Goal: Information Seeking & Learning: Learn about a topic

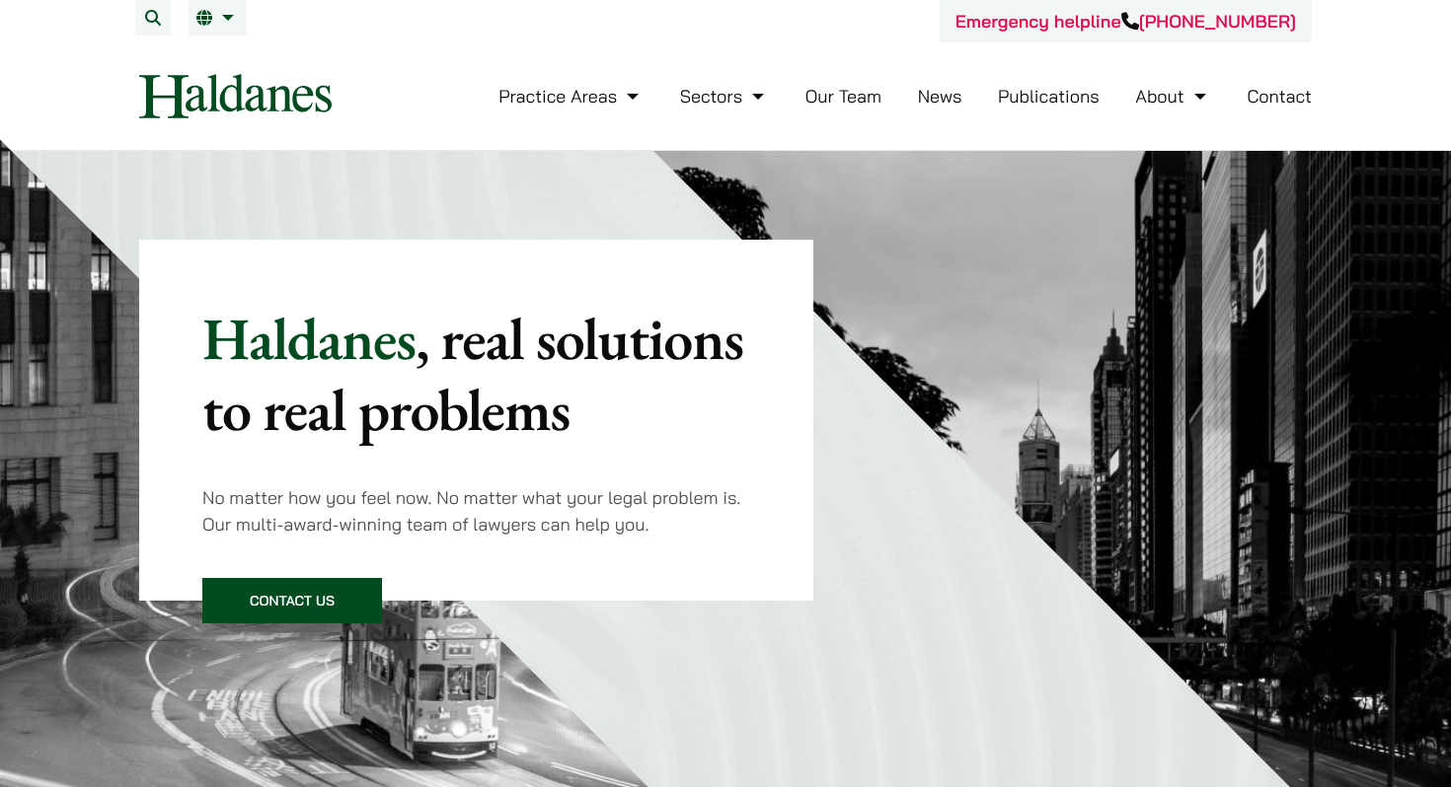
click at [831, 104] on link "Our Team" at bounding box center [843, 96] width 76 height 23
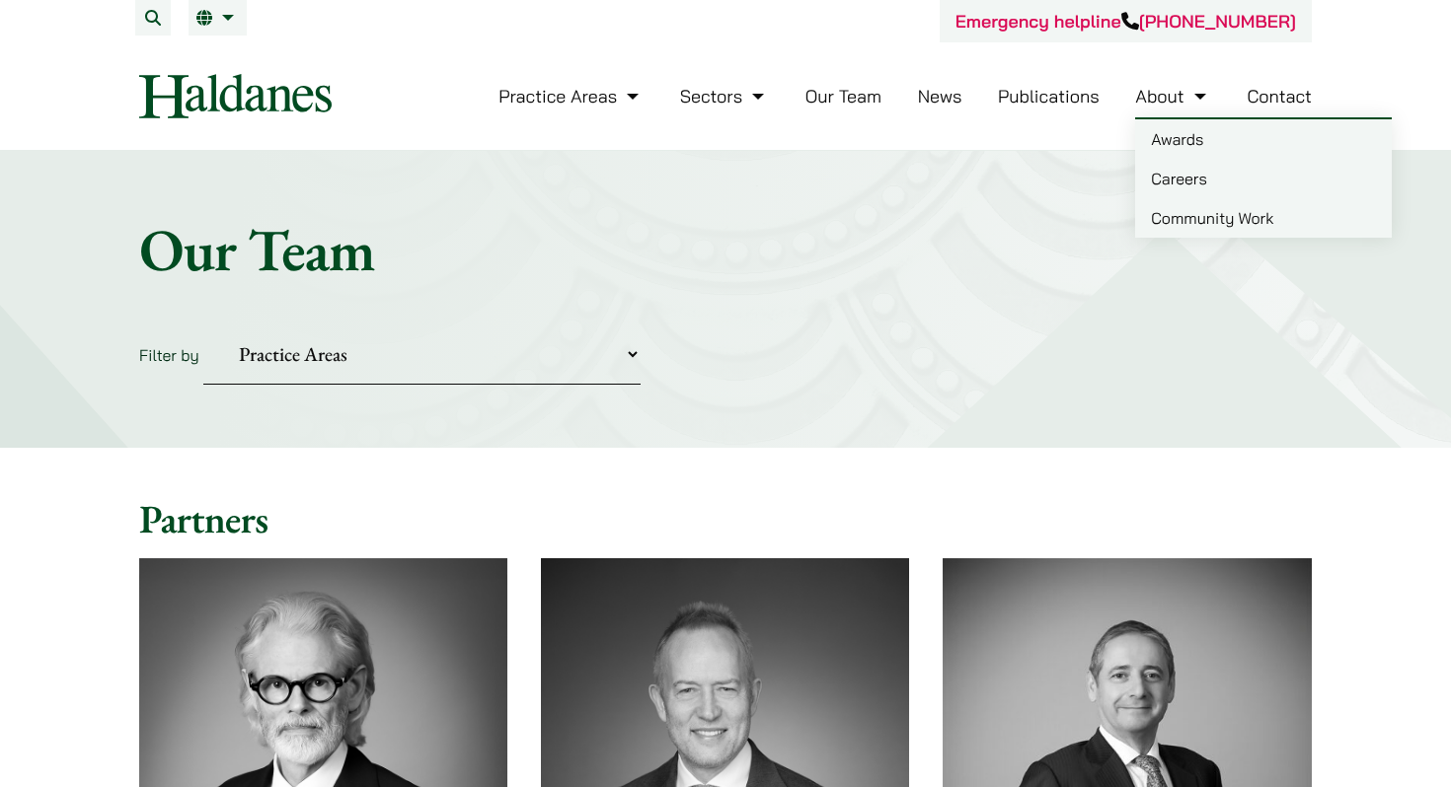
click at [1184, 195] on link "Careers" at bounding box center [1263, 178] width 257 height 39
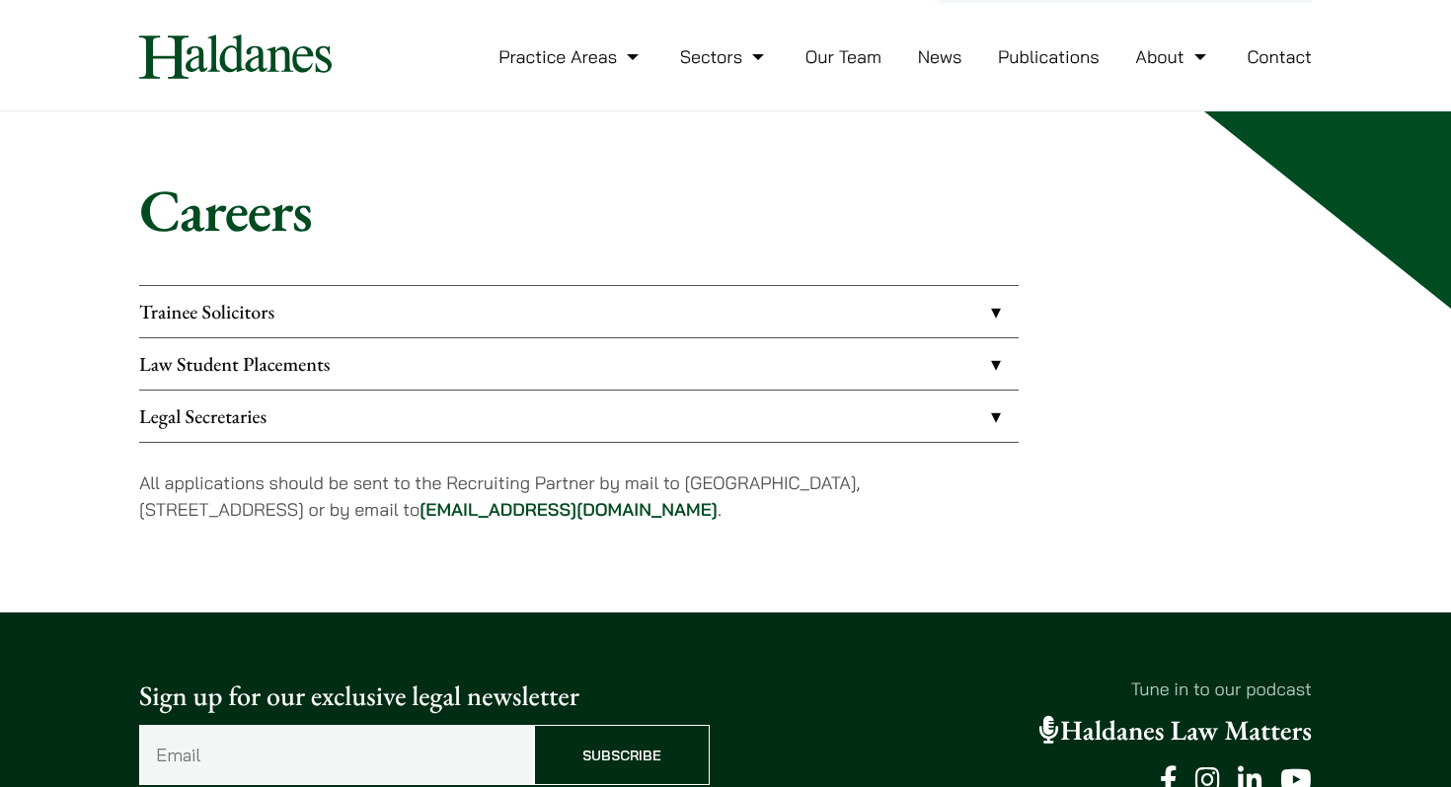
click at [974, 320] on link "Trainee Solicitors" at bounding box center [578, 311] width 879 height 51
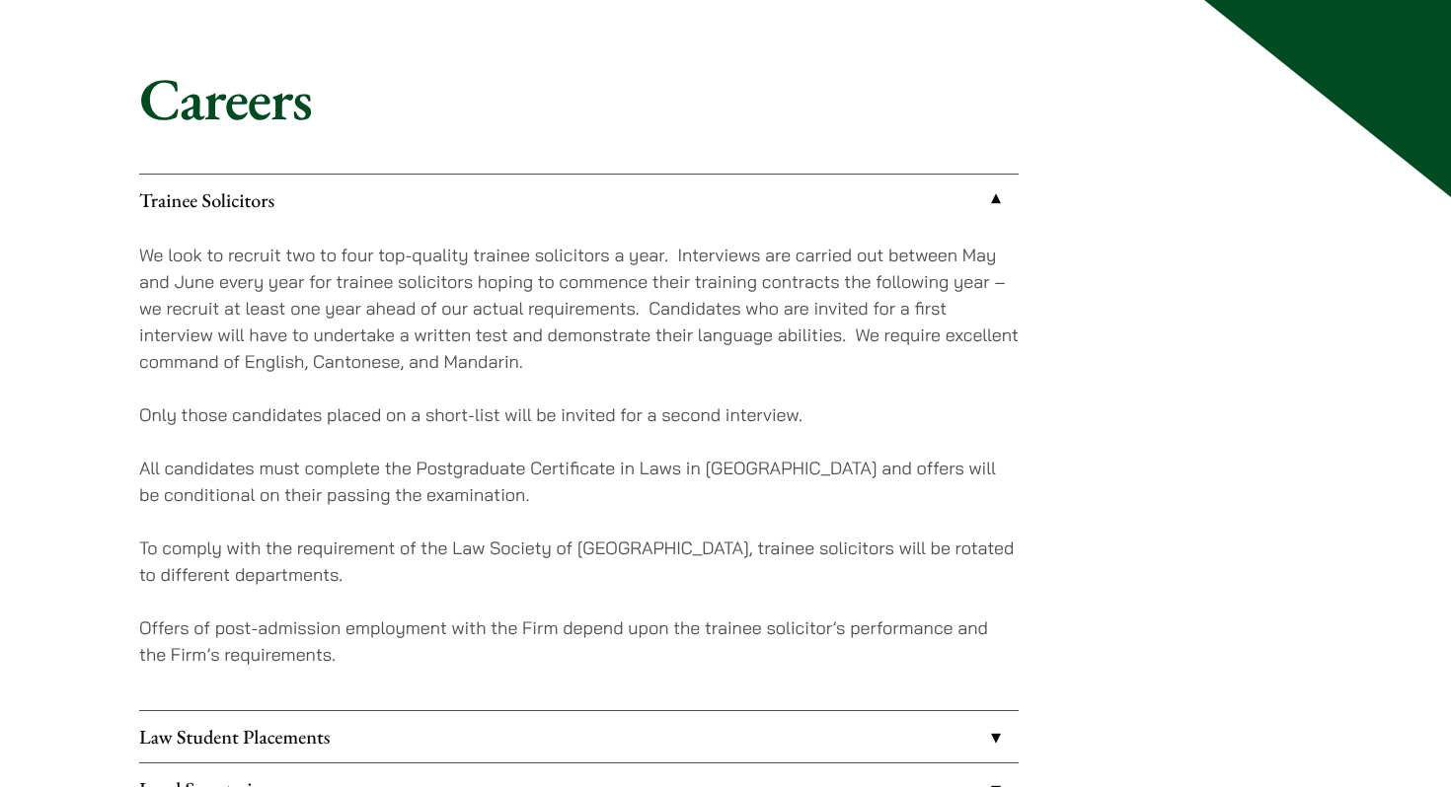
scroll to position [155, 0]
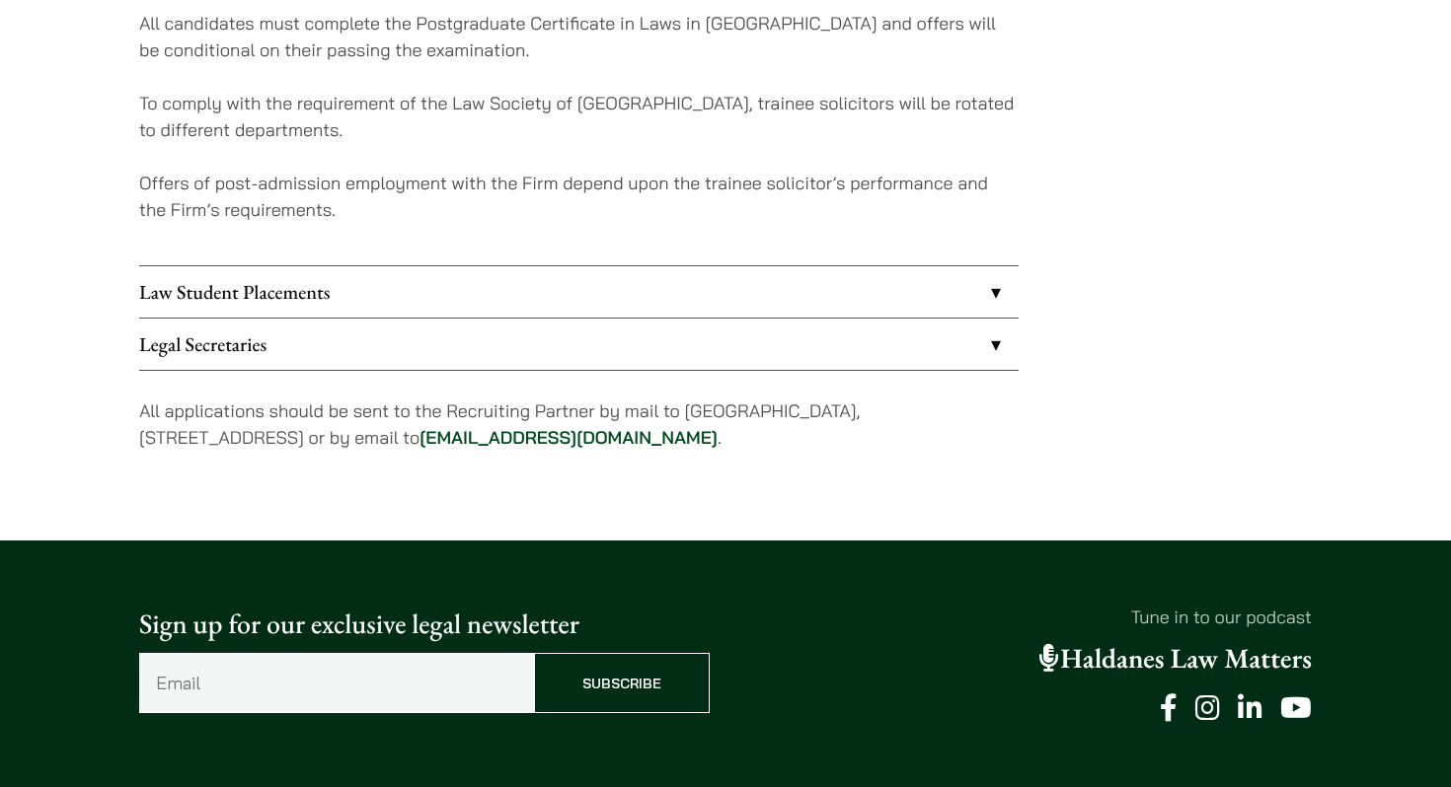
click at [961, 308] on link "Law Student Placements" at bounding box center [578, 291] width 879 height 51
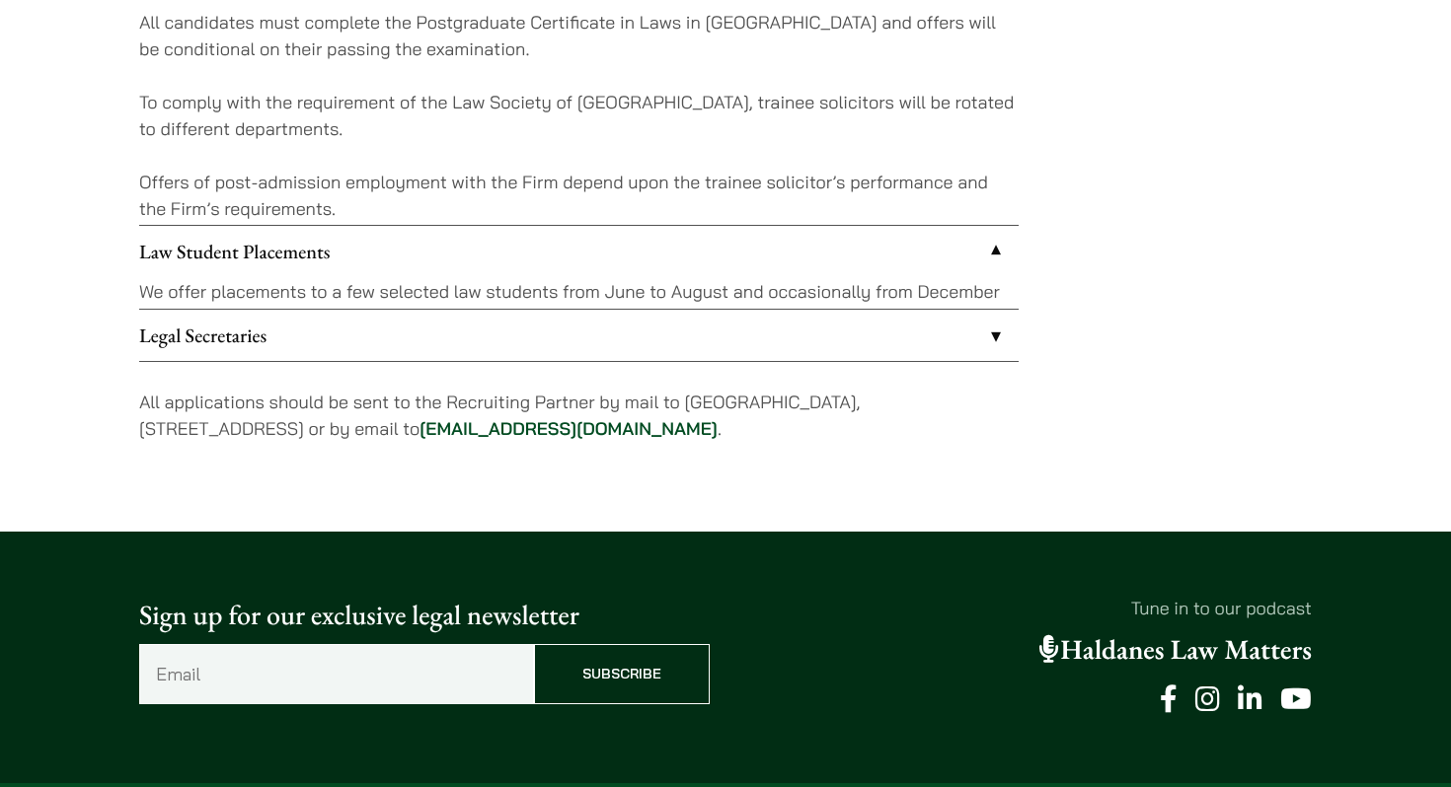
click at [961, 312] on ul "Trainee Solicitors We look to recruit two to four top-quality trainee solicitor…" at bounding box center [578, 45] width 879 height 633
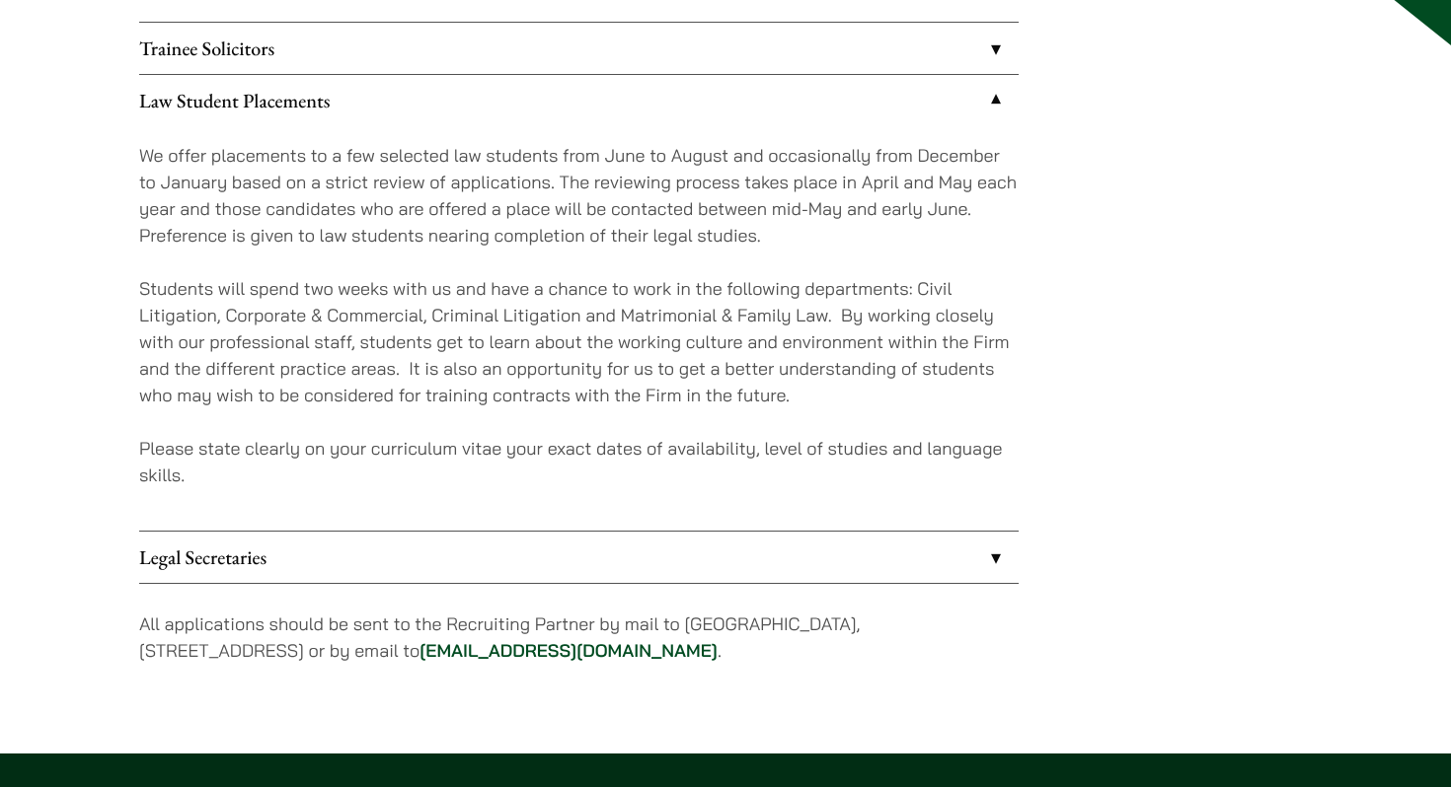
scroll to position [291, 0]
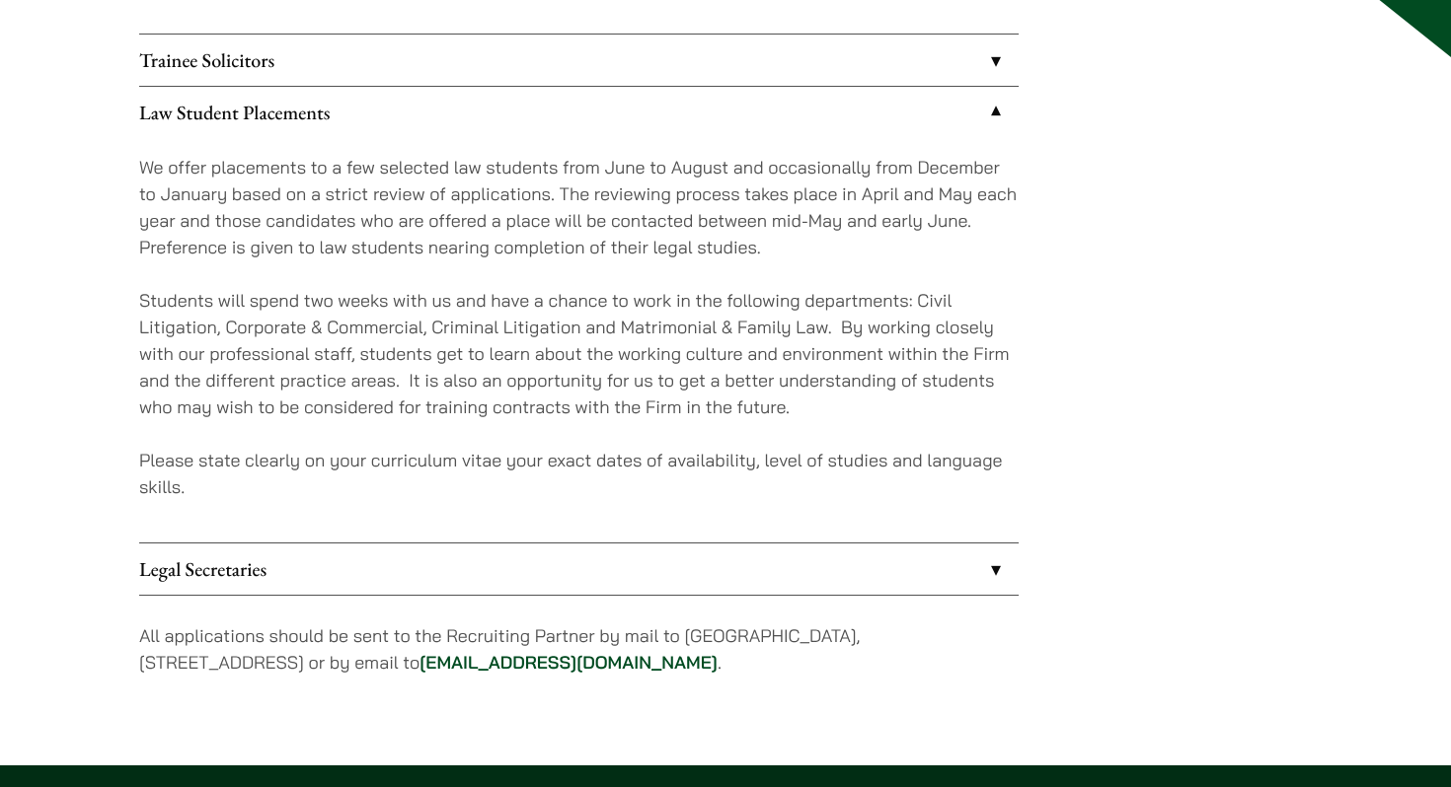
click at [810, 549] on link "Legal Secretaries" at bounding box center [578, 569] width 879 height 51
